Goal: Task Accomplishment & Management: Complete application form

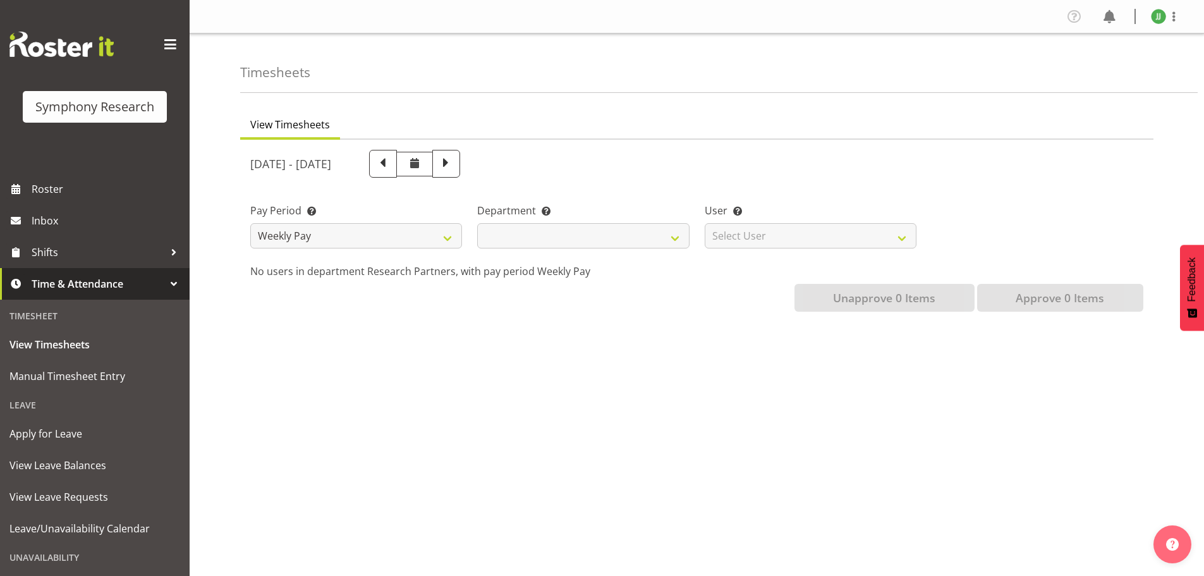
select select
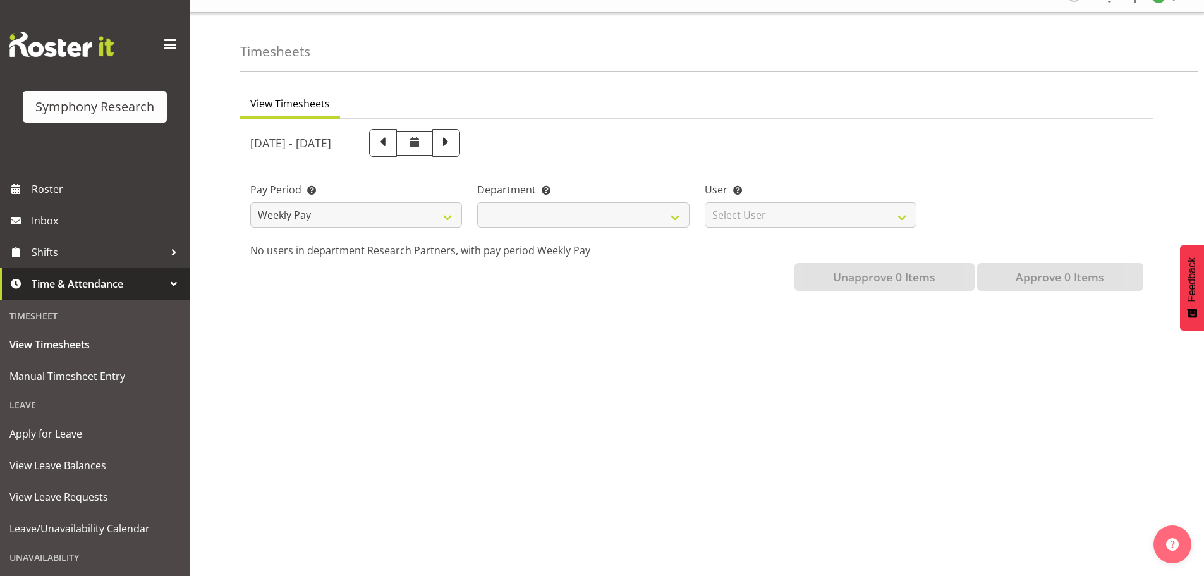
scroll to position [21, 0]
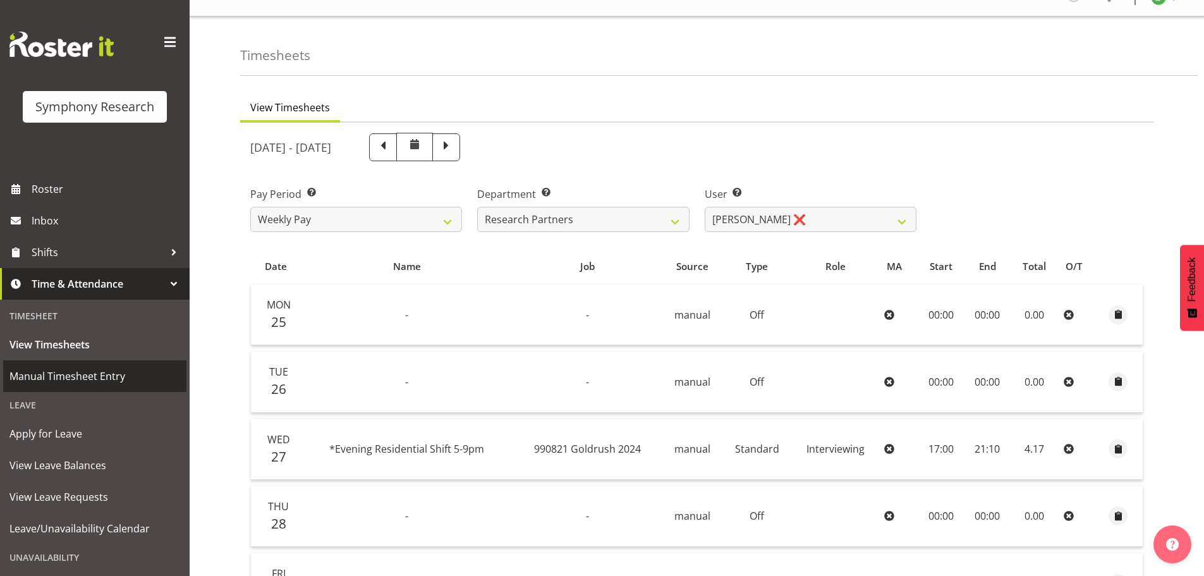
click at [58, 382] on span "Manual Timesheet Entry" at bounding box center [94, 375] width 171 height 19
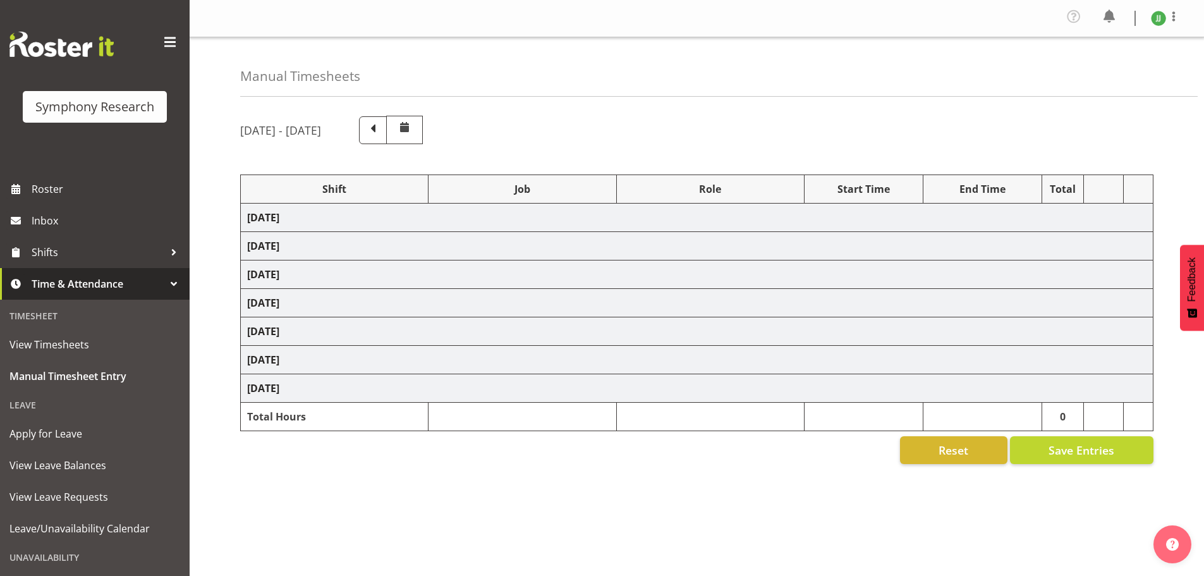
select select "81298"
select select "10587"
select select "47"
select select "81298"
select select "10587"
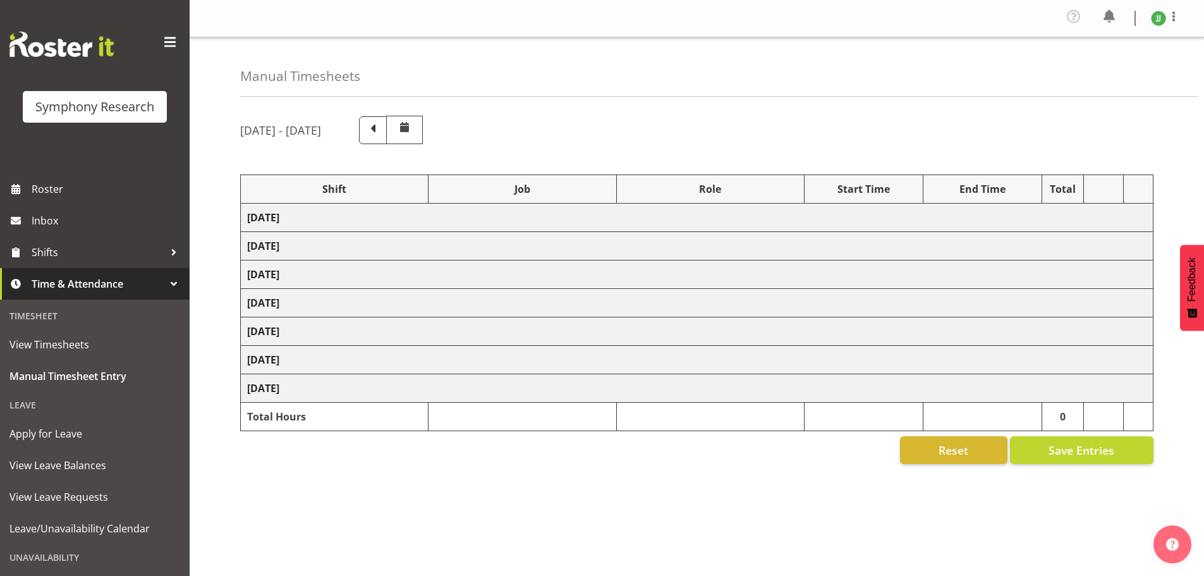
select select "47"
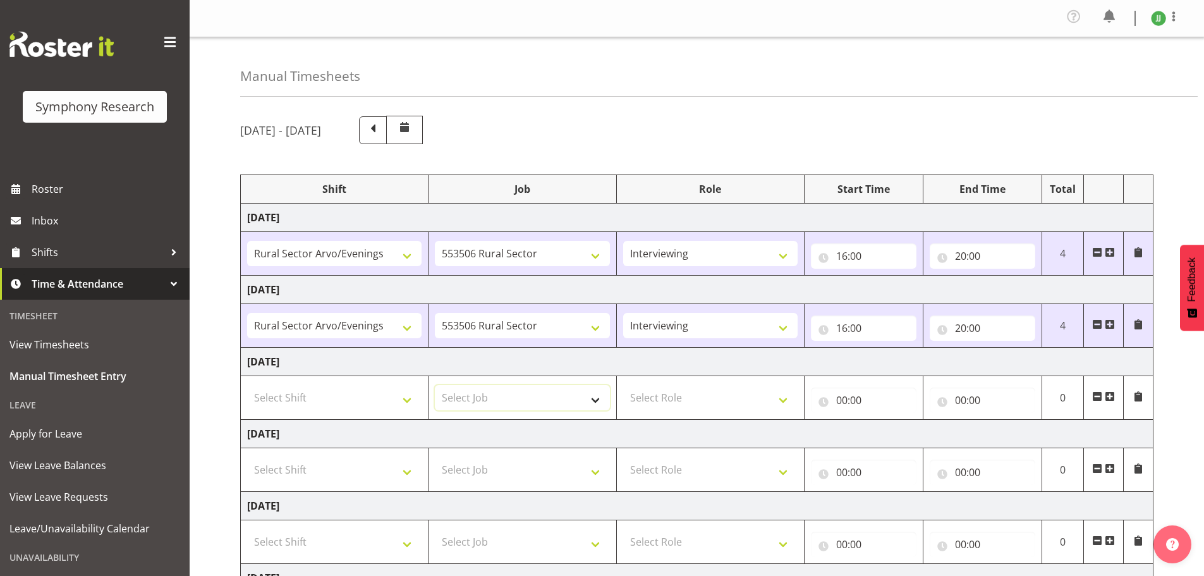
click at [535, 399] on select "Select Job 550060 IF Admin 553492 World Poll Aus Wave 2 Main 2025 553493 World …" at bounding box center [522, 397] width 174 height 25
click at [347, 411] on td "Select Shift !!Weekend Residential (Roster IT Shift Label) *Business 9/10am ~ 4…" at bounding box center [335, 398] width 188 height 44
click at [386, 399] on select "Select Shift !!Weekend Residential (Roster IT Shift Label) *Business 9/10am ~ 4…" at bounding box center [334, 397] width 174 height 25
click at [385, 401] on select "Select Shift !!Weekend Residential (Roster IT Shift Label) *Business 9/10am ~ 4…" at bounding box center [334, 397] width 174 height 25
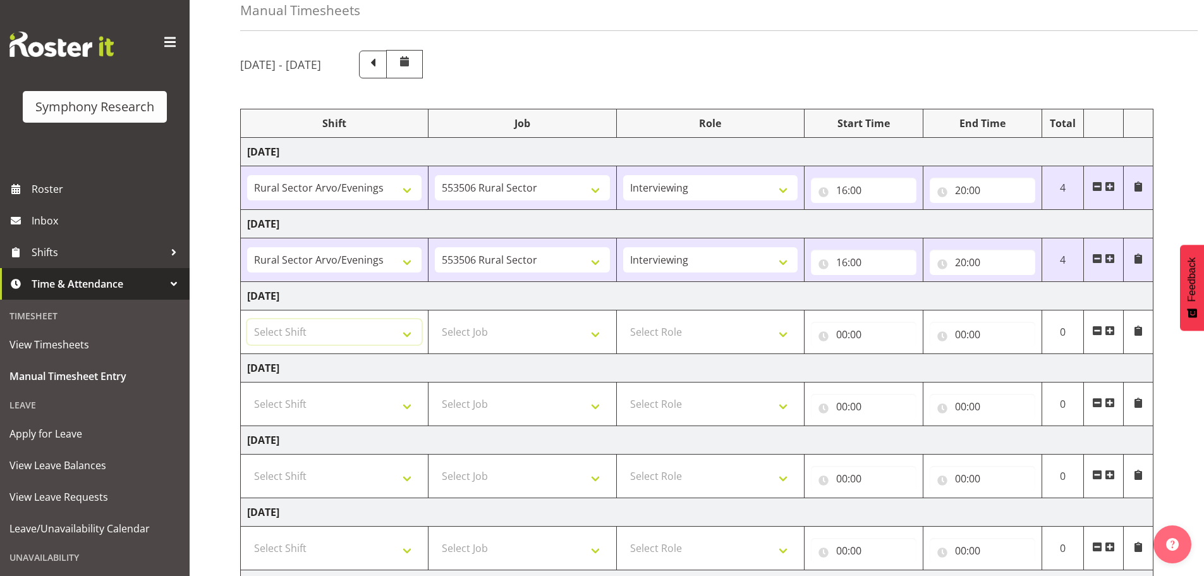
scroll to position [63, 0]
click at [1139, 261] on span at bounding box center [1138, 261] width 10 height 10
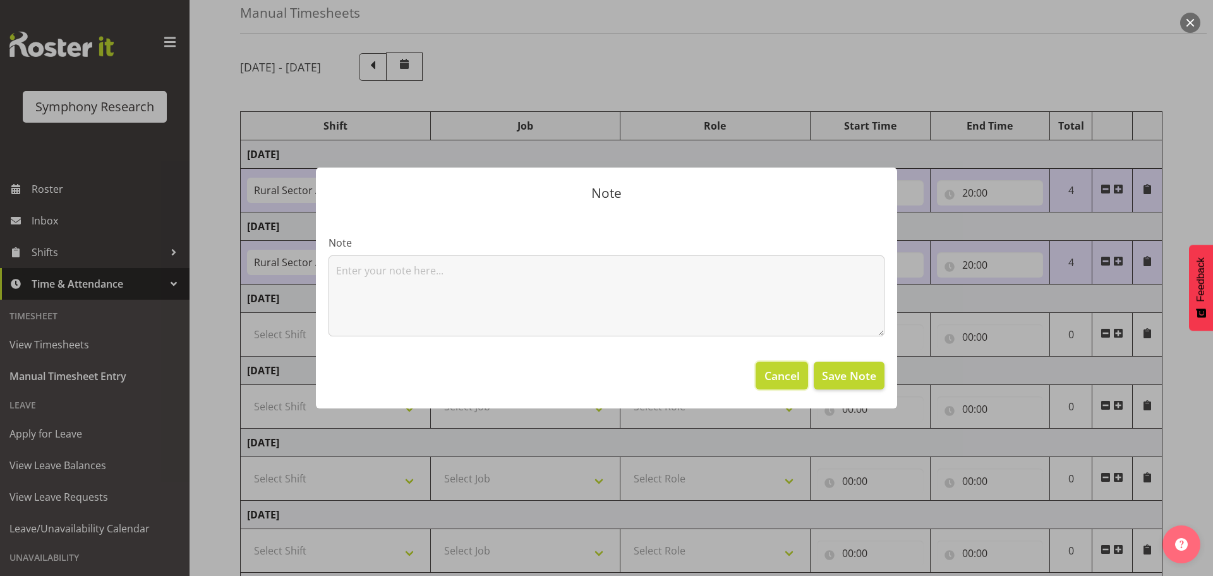
click at [794, 376] on span "Cancel" at bounding box center [782, 375] width 35 height 16
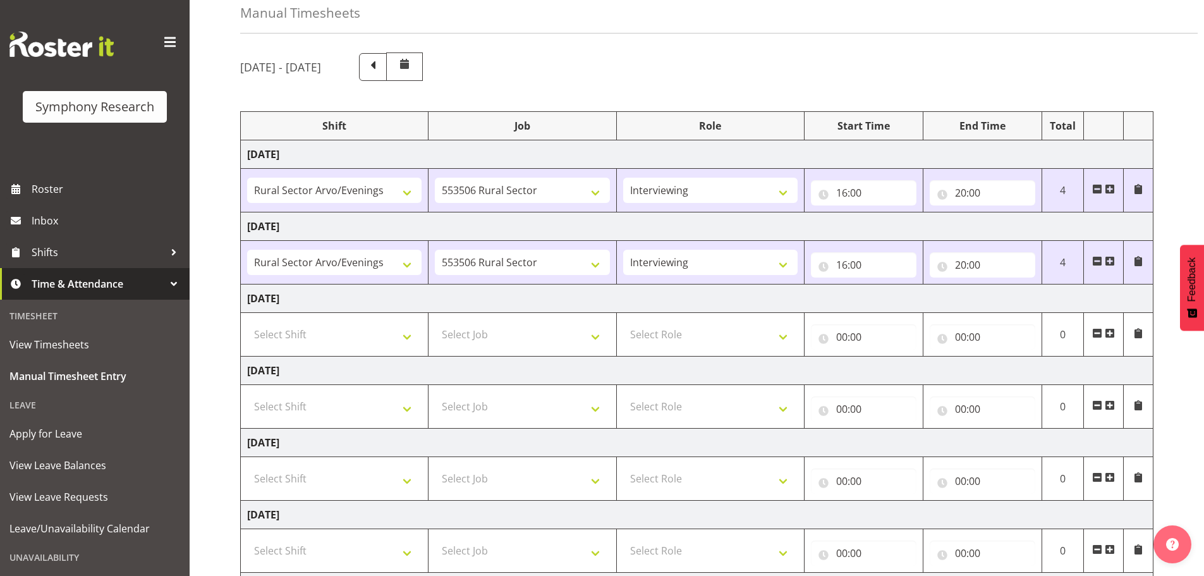
click at [1142, 335] on span at bounding box center [1138, 333] width 10 height 10
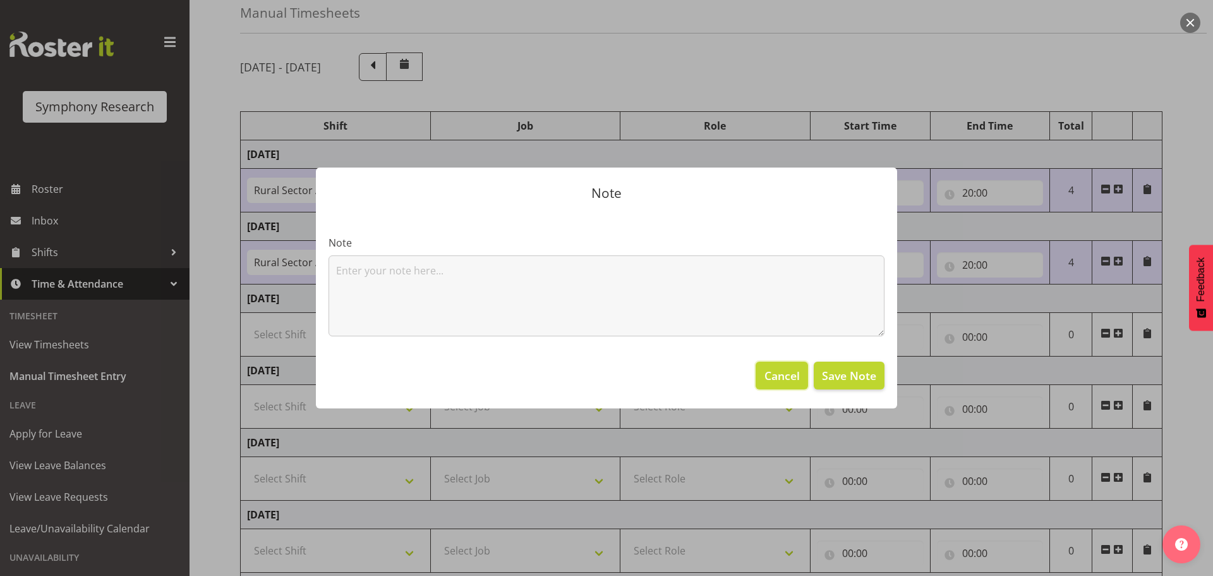
click at [783, 374] on span "Cancel" at bounding box center [782, 375] width 35 height 16
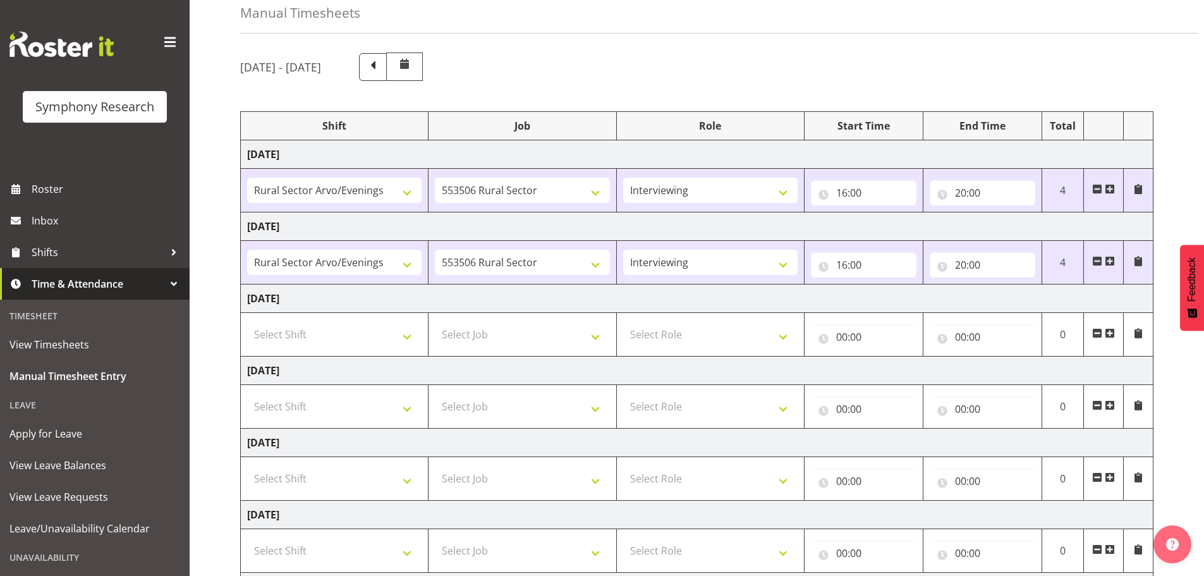
click at [1136, 188] on span at bounding box center [1138, 189] width 10 height 10
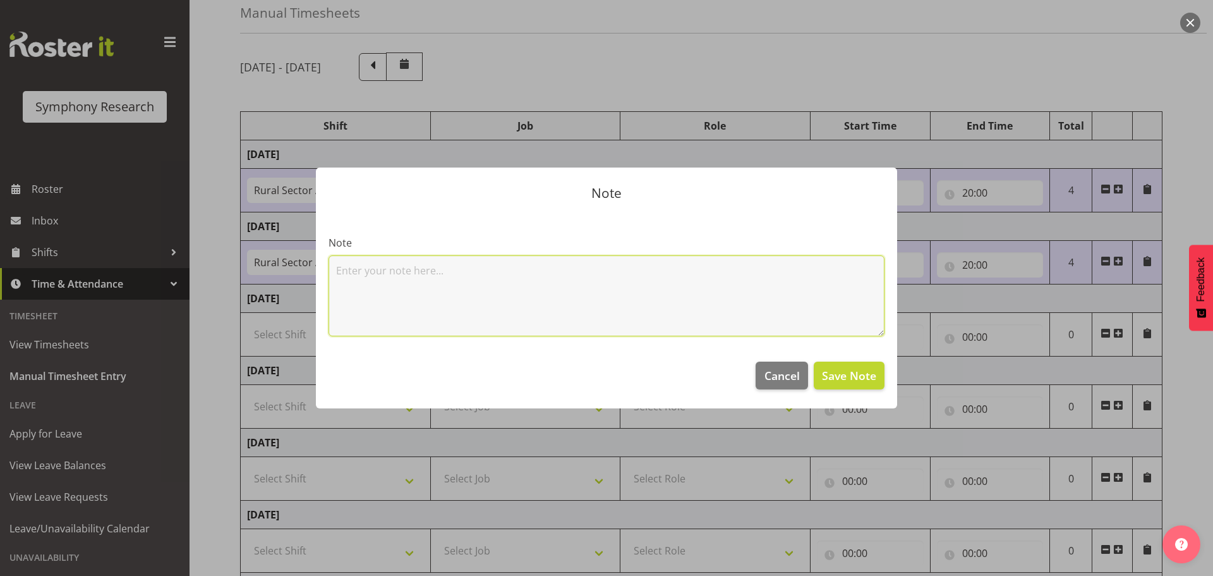
click at [748, 284] on textarea at bounding box center [607, 295] width 556 height 81
type textarea "a"
click at [784, 380] on span "Cancel" at bounding box center [782, 375] width 35 height 16
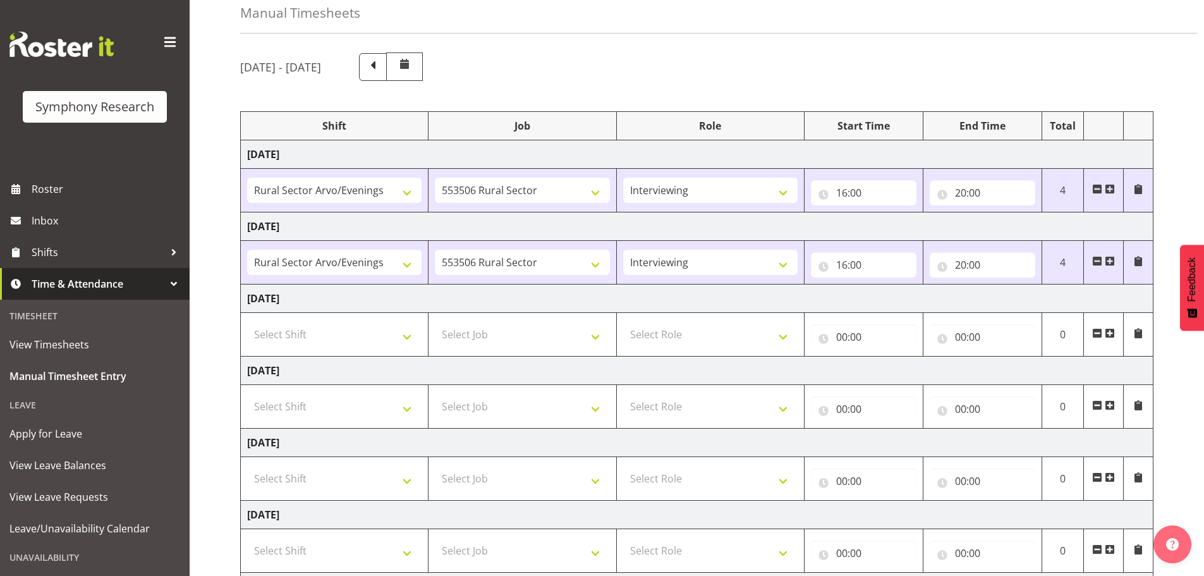
click at [334, 352] on td "Select Shift !!Weekend Residential (Roster IT Shift Label) *Business 9/10am ~ 4…" at bounding box center [335, 335] width 188 height 44
click at [339, 336] on select "Select Shift !!Weekend Residential (Roster IT Shift Label) *Business 9/10am ~ 4…" at bounding box center [334, 334] width 174 height 25
select select "81298"
click at [247, 322] on select "Select Shift !!Weekend Residential (Roster IT Shift Label) *Business 9/10am ~ 4…" at bounding box center [334, 334] width 174 height 25
click at [528, 336] on select "Select Job 550060 IF Admin 553492 World Poll Aus Wave 2 Main 2025 553493 World …" at bounding box center [522, 334] width 174 height 25
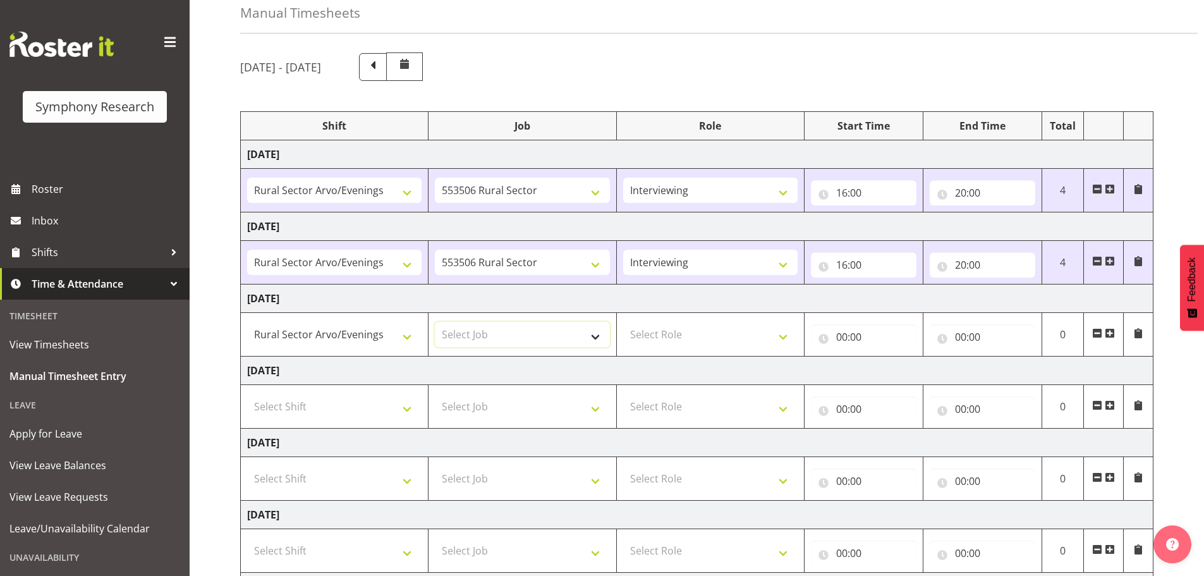
select select "10587"
click at [435, 322] on select "Select Job 550060 IF Admin 553492 World Poll Aus Wave 2 Main 2025 553493 World …" at bounding box center [522, 334] width 174 height 25
click at [748, 342] on select "Select Role Briefing Interviewing" at bounding box center [710, 334] width 174 height 25
select select "47"
click at [623, 322] on select "Select Role Briefing Interviewing" at bounding box center [710, 334] width 174 height 25
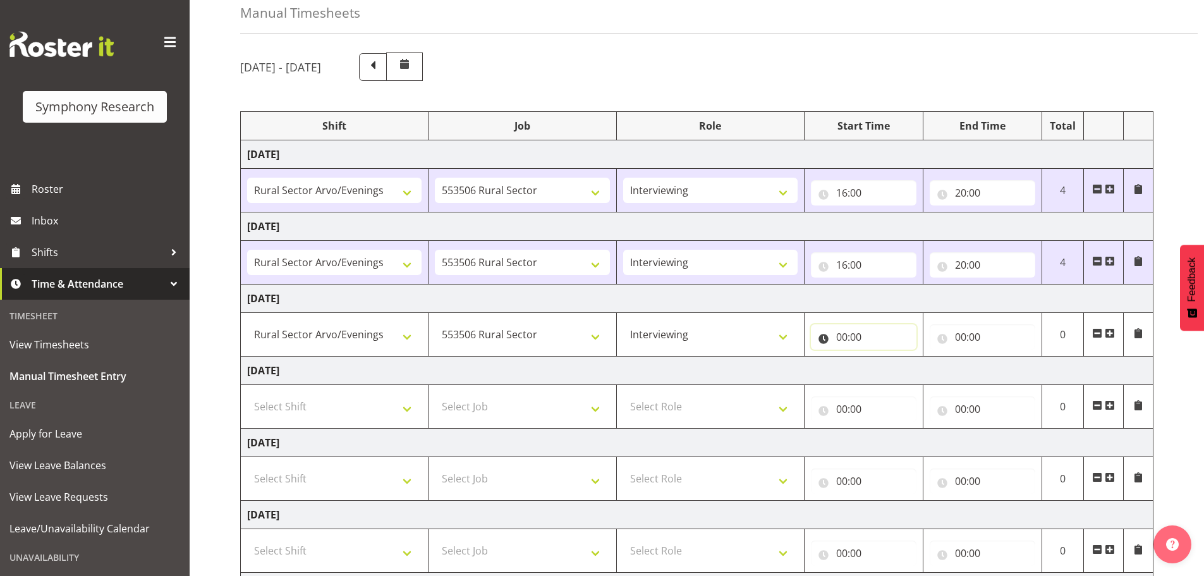
click at [840, 333] on input "00:00" at bounding box center [864, 336] width 106 height 25
click at [889, 363] on select "00 01 02 03 04 05 06 07 08 09 10 11 12 13 14 15 16 17 18 19 20 21 22 23" at bounding box center [897, 369] width 28 height 25
select select "16"
click at [883, 357] on select "00 01 02 03 04 05 06 07 08 09 10 11 12 13 14 15 16 17 18 19 20 21 22 23" at bounding box center [897, 369] width 28 height 25
type input "16:00"
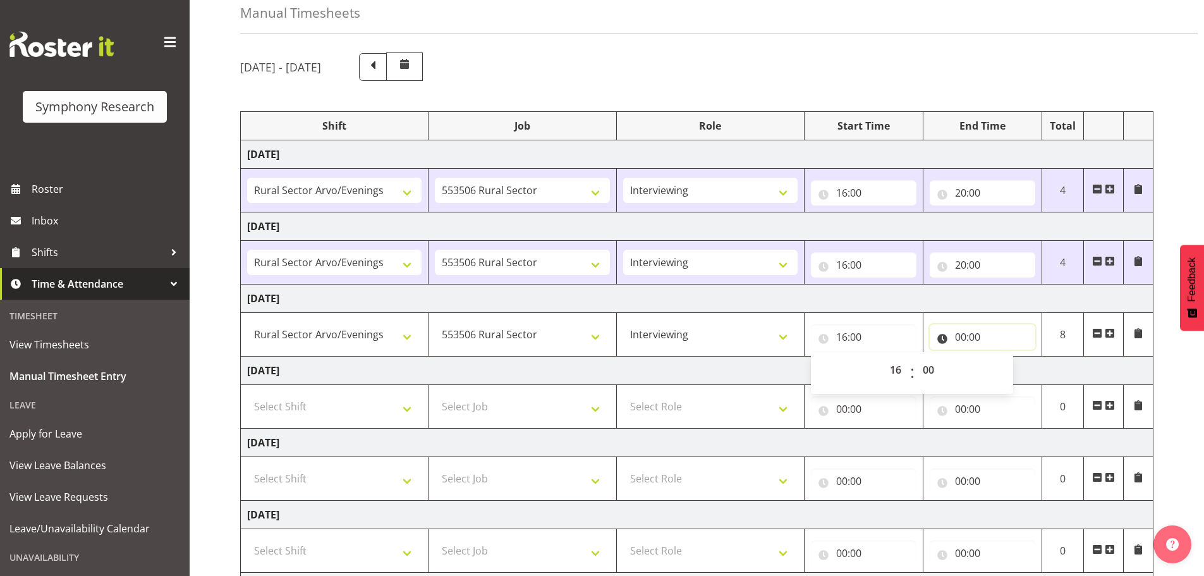
click at [960, 336] on input "00:00" at bounding box center [982, 336] width 106 height 25
click at [1017, 367] on select "00 01 02 03 04 05 06 07 08 09 10 11 12 13 14 15 16 17 18 19 20 21 22 23" at bounding box center [1015, 369] width 28 height 25
select select "20"
click at [1001, 357] on select "00 01 02 03 04 05 06 07 08 09 10 11 12 13 14 15 16 17 18 19 20 21 22 23" at bounding box center [1015, 369] width 28 height 25
type input "20:00"
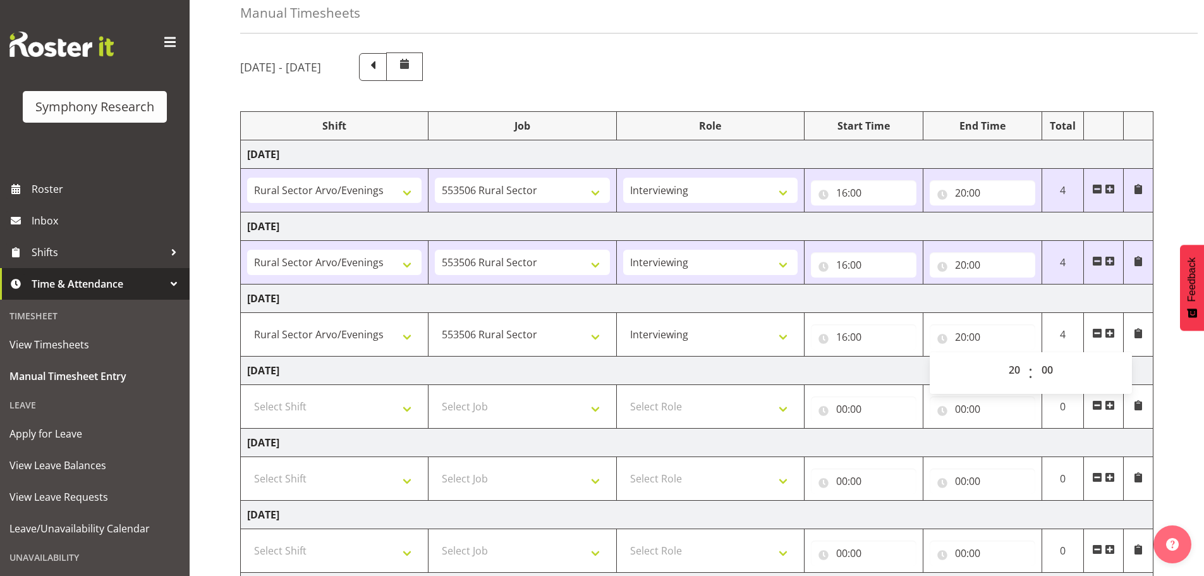
click at [842, 370] on td "Thursday 4th September 2025" at bounding box center [697, 370] width 912 height 28
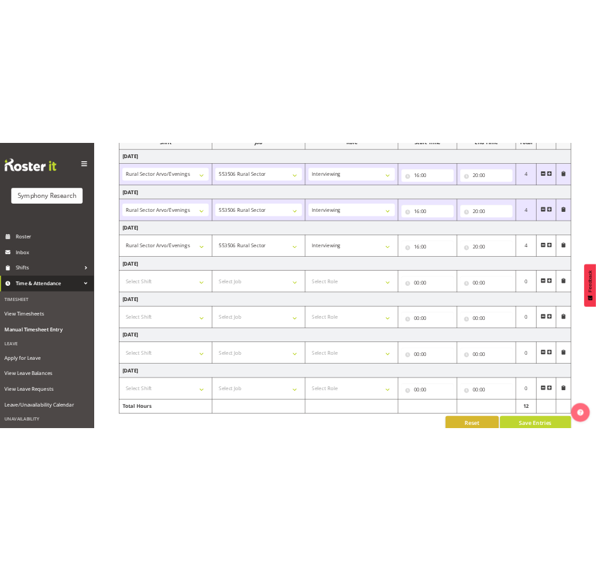
scroll to position [212, 0]
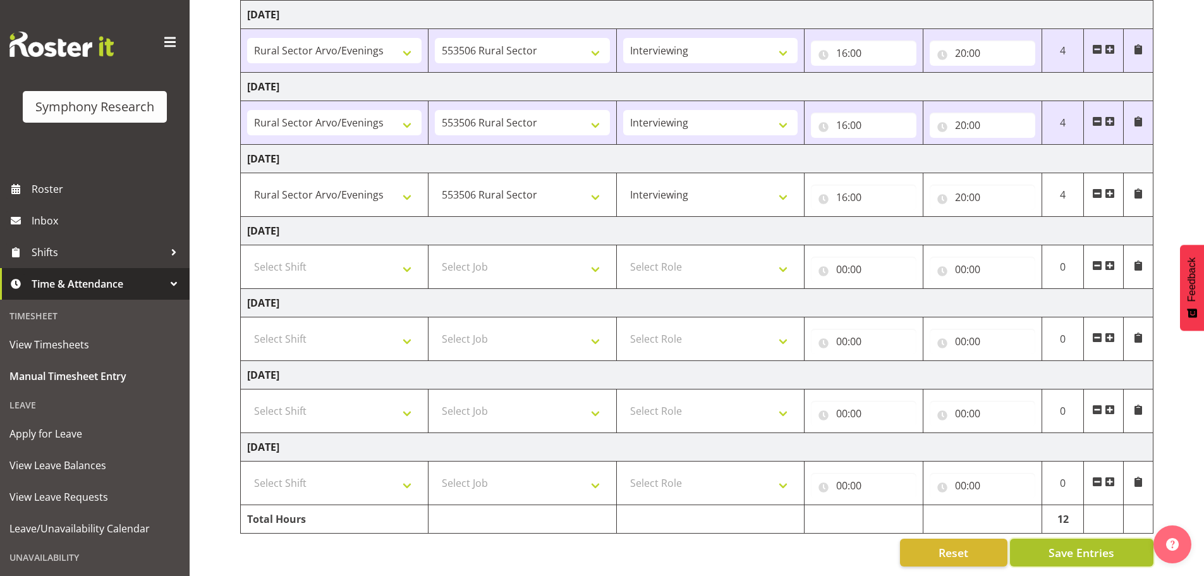
click at [1094, 544] on span "Save Entries" at bounding box center [1081, 552] width 66 height 16
